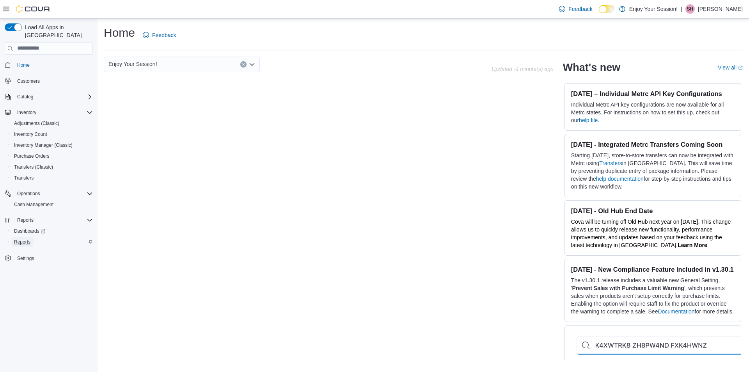
click at [25, 239] on span "Reports" at bounding box center [22, 242] width 16 height 6
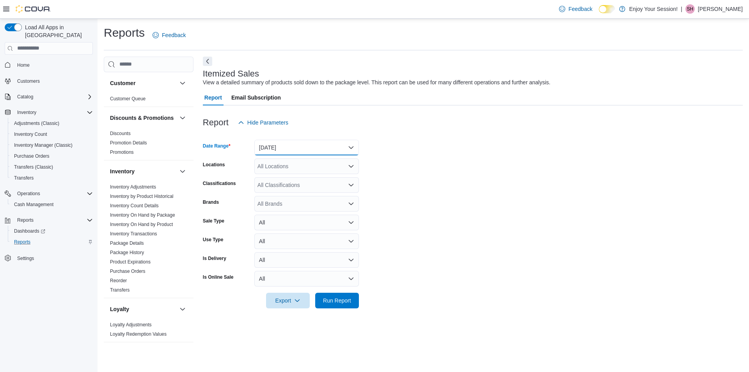
click at [350, 147] on button "[DATE]" at bounding box center [306, 148] width 104 height 16
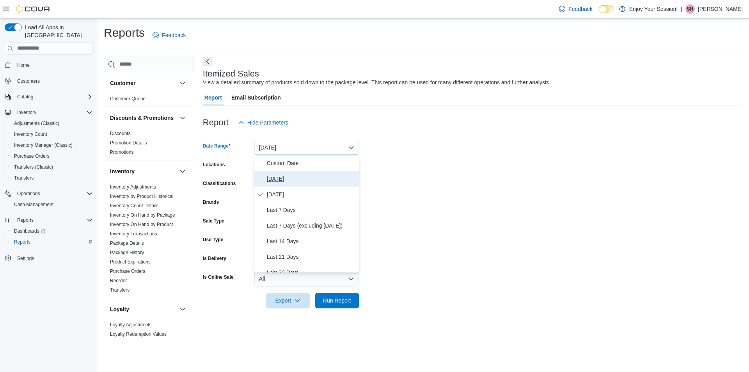
click at [287, 181] on span "[DATE]" at bounding box center [311, 178] width 89 height 9
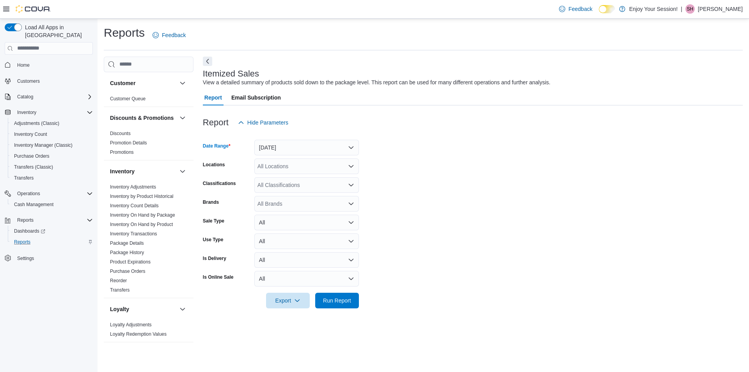
click at [352, 166] on icon "Open list of options" at bounding box center [351, 166] width 5 height 2
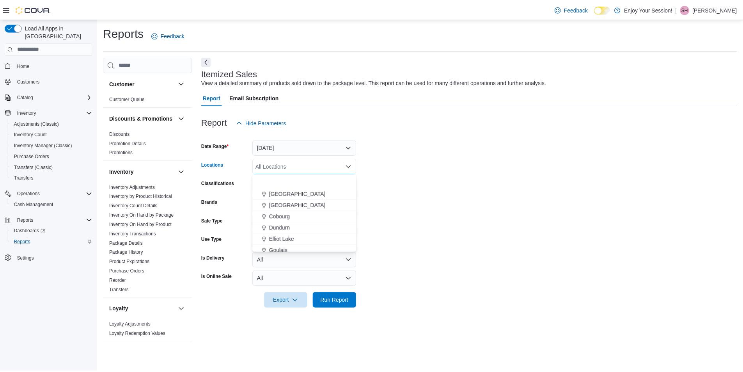
scroll to position [78, 0]
click at [280, 203] on span "Elliot Lake" at bounding box center [283, 203] width 25 height 8
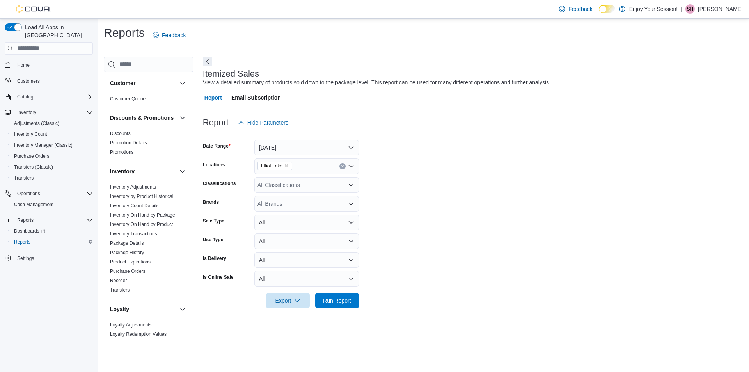
click at [533, 196] on form "Date Range [DATE] Locations Elliot Lake Classifications All Classifications Bra…" at bounding box center [473, 219] width 540 height 178
click at [337, 302] on span "Run Report" at bounding box center [337, 300] width 28 height 8
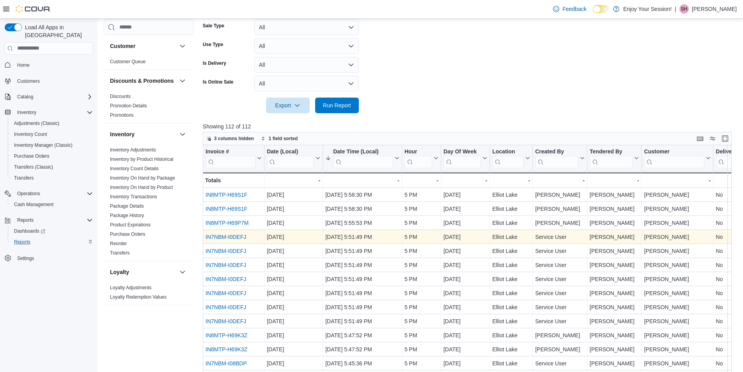
click at [225, 239] on link "IN7NBM-I0DEFJ" at bounding box center [225, 237] width 41 height 6
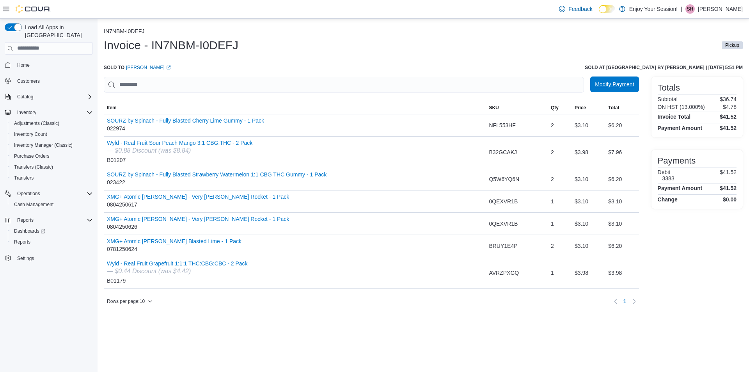
click at [599, 86] on span "Modify Payment" at bounding box center [614, 84] width 39 height 8
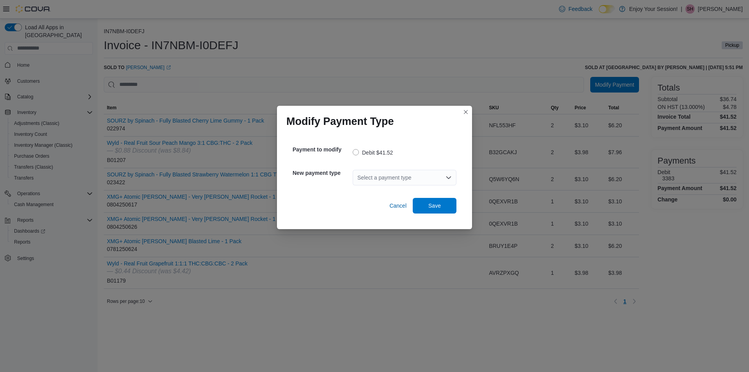
click at [451, 177] on icon "Open list of options" at bounding box center [448, 177] width 6 height 6
click at [448, 176] on icon "Open list of options" at bounding box center [448, 177] width 6 height 6
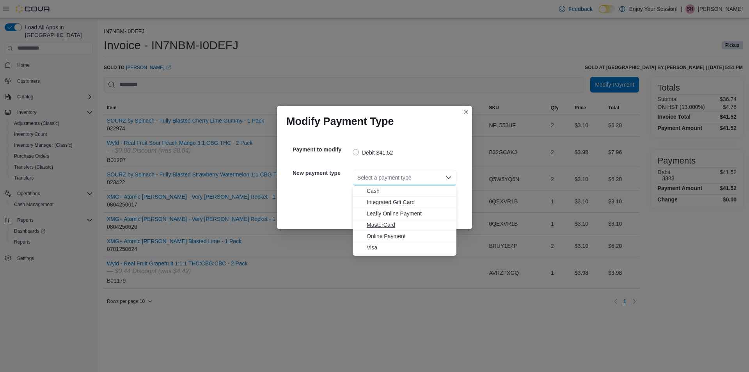
click at [383, 224] on span "MasterCard" at bounding box center [409, 225] width 85 height 8
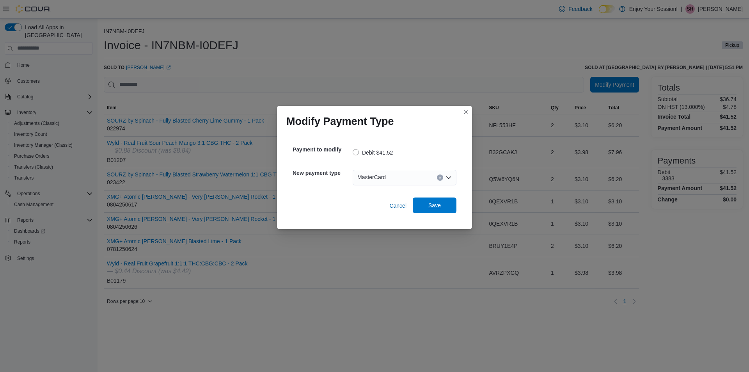
click at [428, 208] on span "Save" at bounding box center [434, 205] width 34 height 16
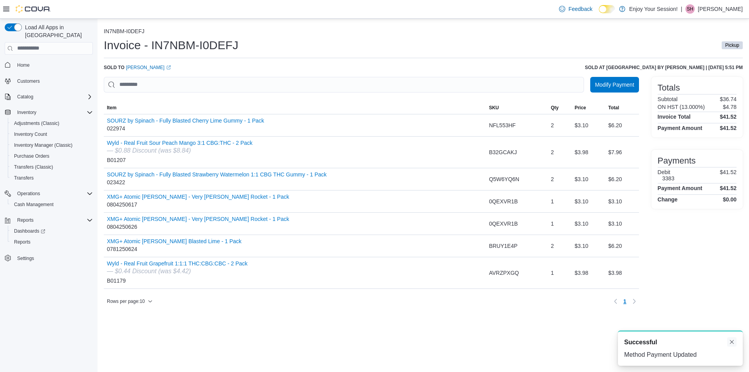
click at [732, 339] on button "Dismiss toast" at bounding box center [731, 341] width 9 height 9
